Goal: Task Accomplishment & Management: Use online tool/utility

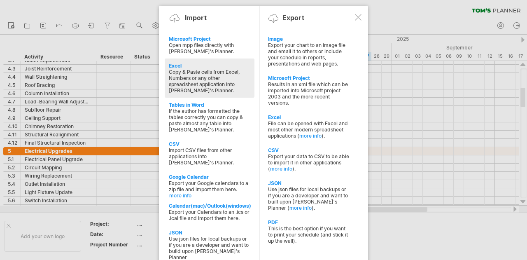
click at [202, 69] on div "Copy & Paste cells from Excel, Numbers or any other spreadsheet application int…" at bounding box center [210, 81] width 82 height 25
type textarea "**********"
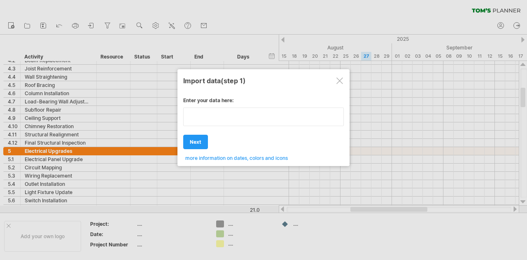
click at [213, 122] on textarea at bounding box center [263, 117] width 161 height 19
type textarea "**********"
click at [198, 141] on div "Enter your data here: Your data: Weekend days ' mon tue Hide weekend days" at bounding box center [263, 126] width 161 height 70
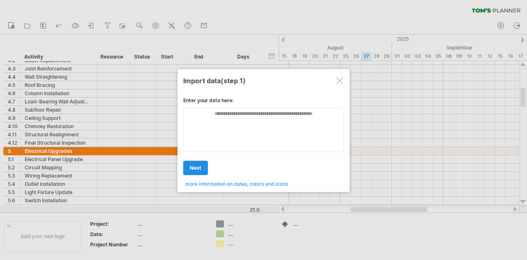
click at [197, 169] on span "next" at bounding box center [196, 168] width 12 height 6
click at [218, 183] on span "more information on dates, colors and icons" at bounding box center [236, 184] width 103 height 6
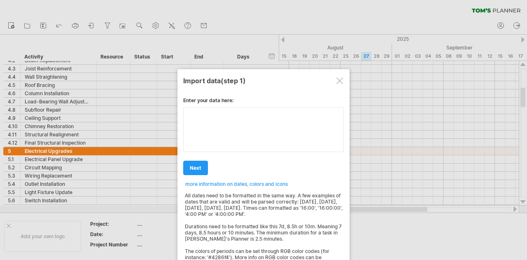
click at [219, 111] on textarea at bounding box center [263, 130] width 161 height 45
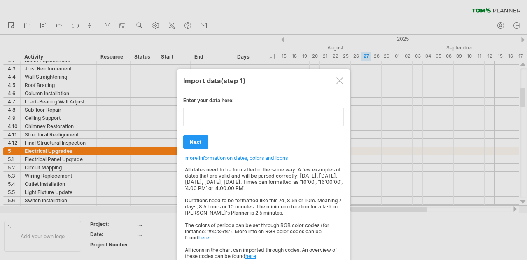
click at [219, 111] on textarea at bounding box center [263, 117] width 161 height 19
type textarea "**********"
click at [199, 139] on div "Enter your data here: Your data: Weekend days ' mon tue Hide weekend days" at bounding box center [263, 175] width 161 height 168
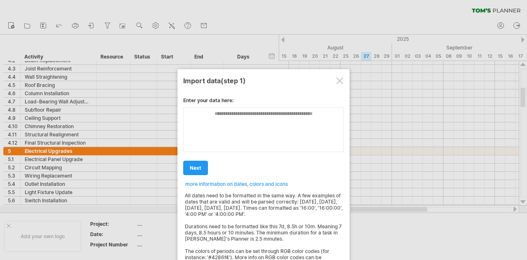
click at [342, 79] on div at bounding box center [340, 80] width 7 height 7
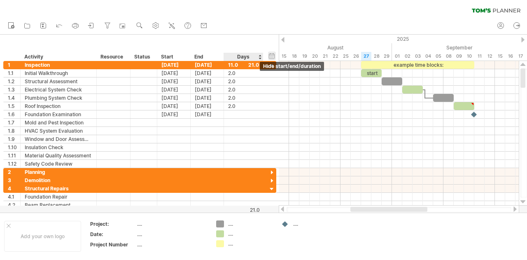
click at [272, 58] on div "hide start/end/duration show start/end/duration" at bounding box center [272, 56] width 8 height 9
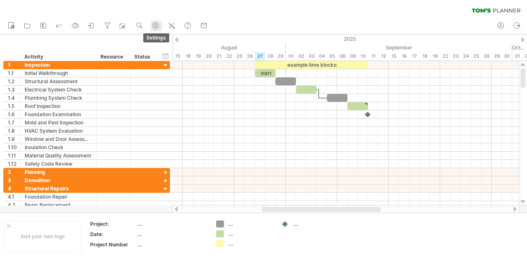
click at [154, 26] on icon at bounding box center [156, 26] width 6 height 6
select select "*"
select select "**"
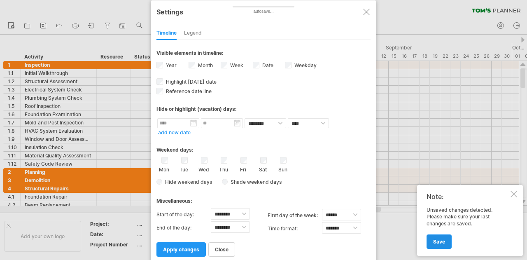
click at [446, 239] on link "Save" at bounding box center [439, 241] width 25 height 14
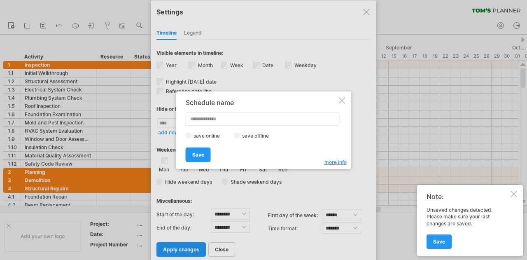
click at [218, 122] on input "text" at bounding box center [263, 118] width 154 height 13
type input "*"
type input "******"
click at [199, 154] on span "Save" at bounding box center [198, 155] width 12 height 6
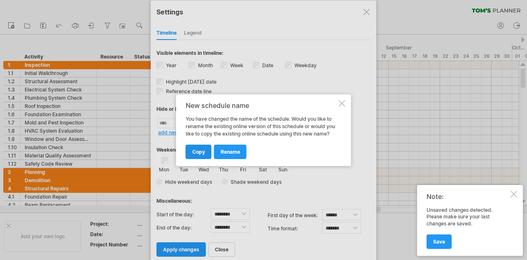
click at [199, 148] on link "copy" at bounding box center [199, 152] width 26 height 14
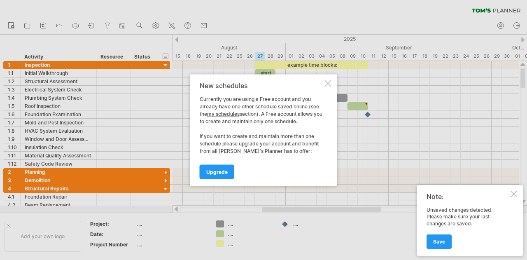
click at [327, 83] on div at bounding box center [328, 83] width 7 height 7
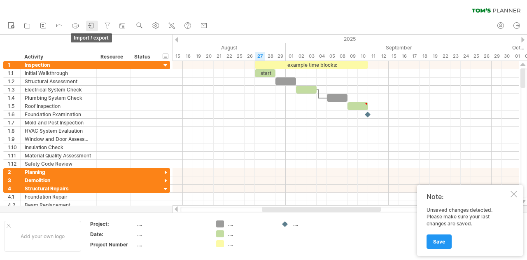
click at [93, 24] on icon at bounding box center [91, 25] width 8 height 8
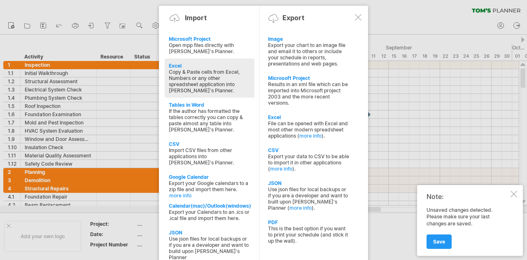
click at [218, 76] on div "Copy & Paste cells from Excel, Numbers or any other spreadsheet application int…" at bounding box center [210, 81] width 82 height 25
type textarea "**********"
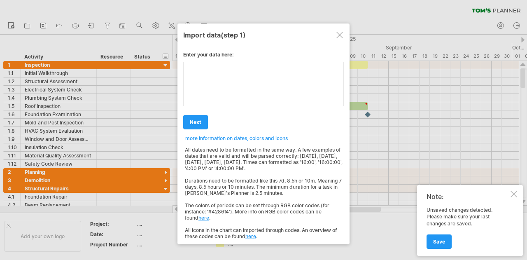
click at [225, 77] on textarea at bounding box center [263, 84] width 161 height 45
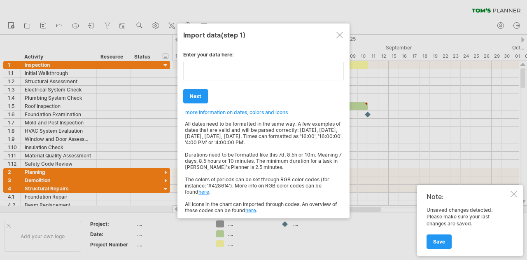
click at [225, 77] on textarea at bounding box center [263, 71] width 161 height 19
type textarea "**********"
click at [342, 32] on div at bounding box center [340, 35] width 7 height 7
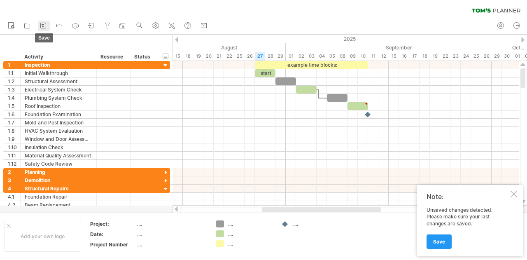
click at [45, 24] on icon at bounding box center [43, 25] width 8 height 8
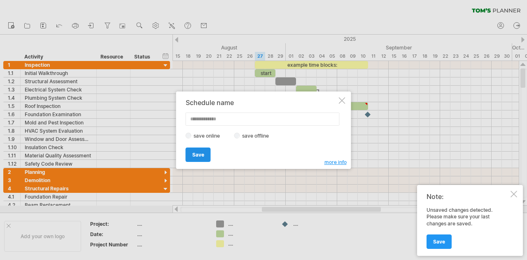
click at [204, 152] on span "Save" at bounding box center [198, 155] width 12 height 6
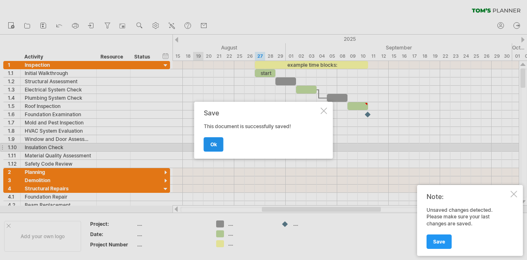
click at [215, 145] on span "ok" at bounding box center [214, 144] width 7 height 6
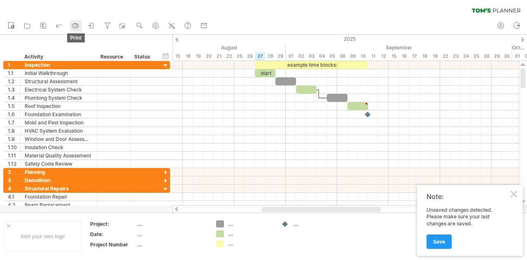
click at [77, 23] on icon at bounding box center [75, 25] width 8 height 8
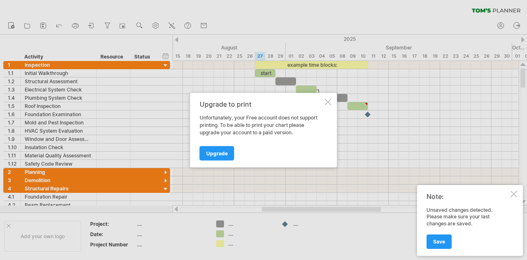
click at [331, 103] on div at bounding box center [328, 101] width 7 height 7
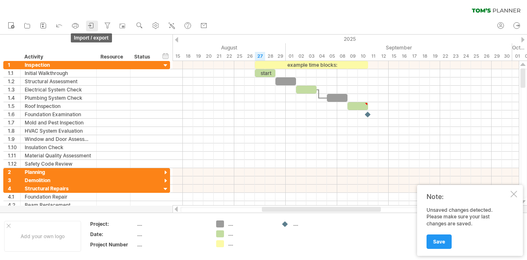
click at [93, 26] on icon at bounding box center [91, 25] width 8 height 8
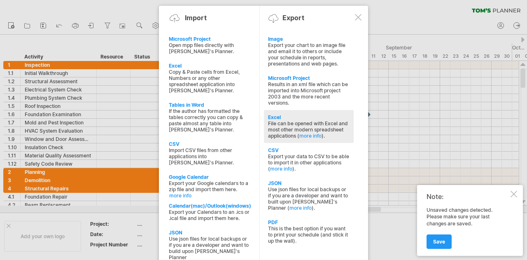
click at [284, 123] on div "File can be opened with Excel and most other modern spreadsheet applications ( …" at bounding box center [309, 129] width 82 height 19
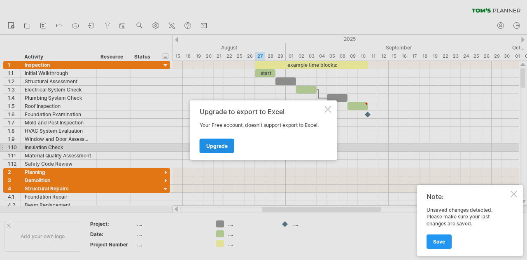
click at [223, 145] on span "Upgrade" at bounding box center [216, 146] width 21 height 6
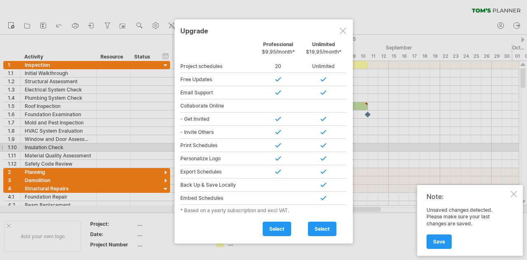
click at [343, 30] on div at bounding box center [343, 31] width 7 height 7
